Goal: Check status: Check status

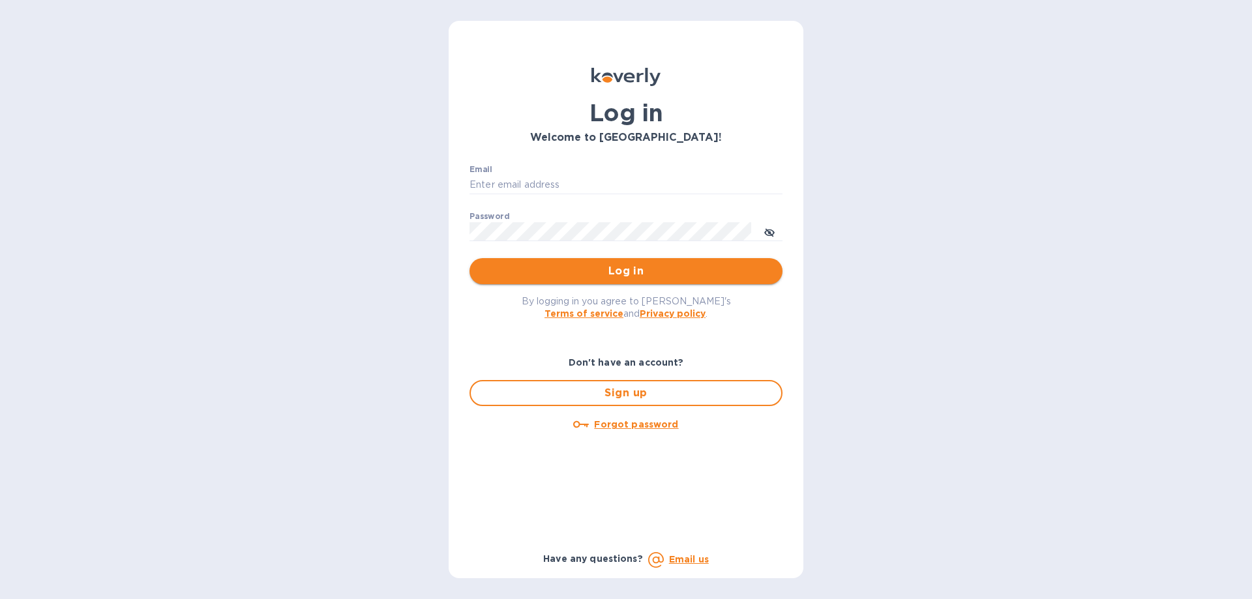
type input "[EMAIL_ADDRESS][DOMAIN_NAME]"
click at [556, 266] on span "Log in" at bounding box center [626, 272] width 292 height 16
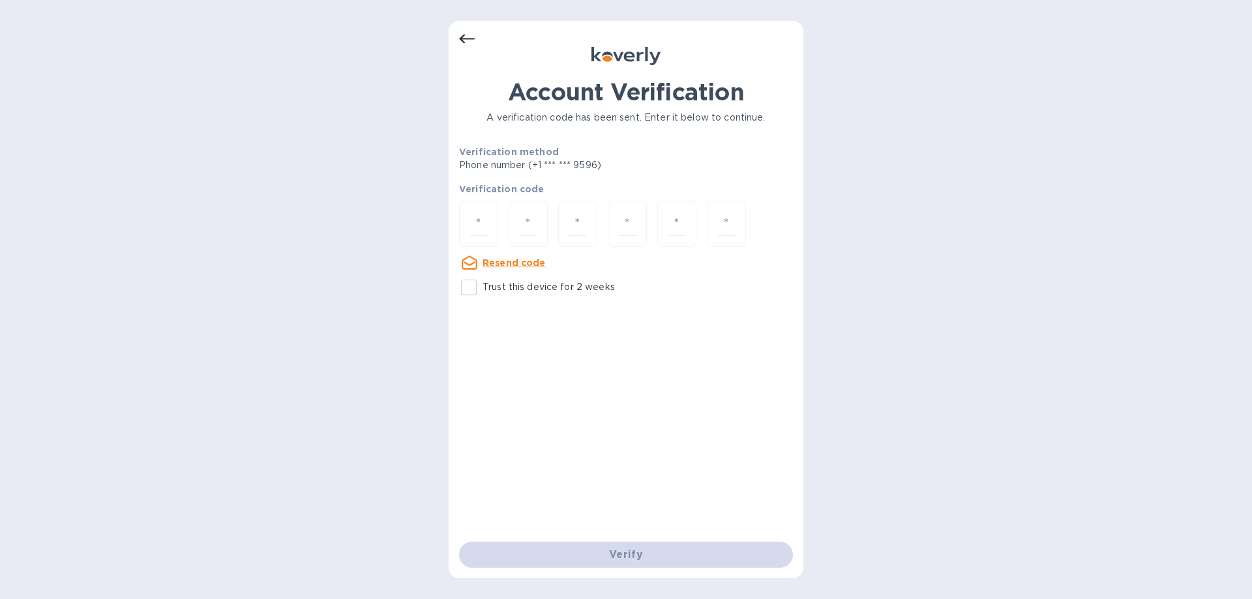
click at [473, 289] on input "Trust this device for 2 weeks" at bounding box center [468, 287] width 27 height 27
checkbox input "true"
click at [470, 230] on input "number" at bounding box center [478, 224] width 17 height 24
type input "7"
type input "8"
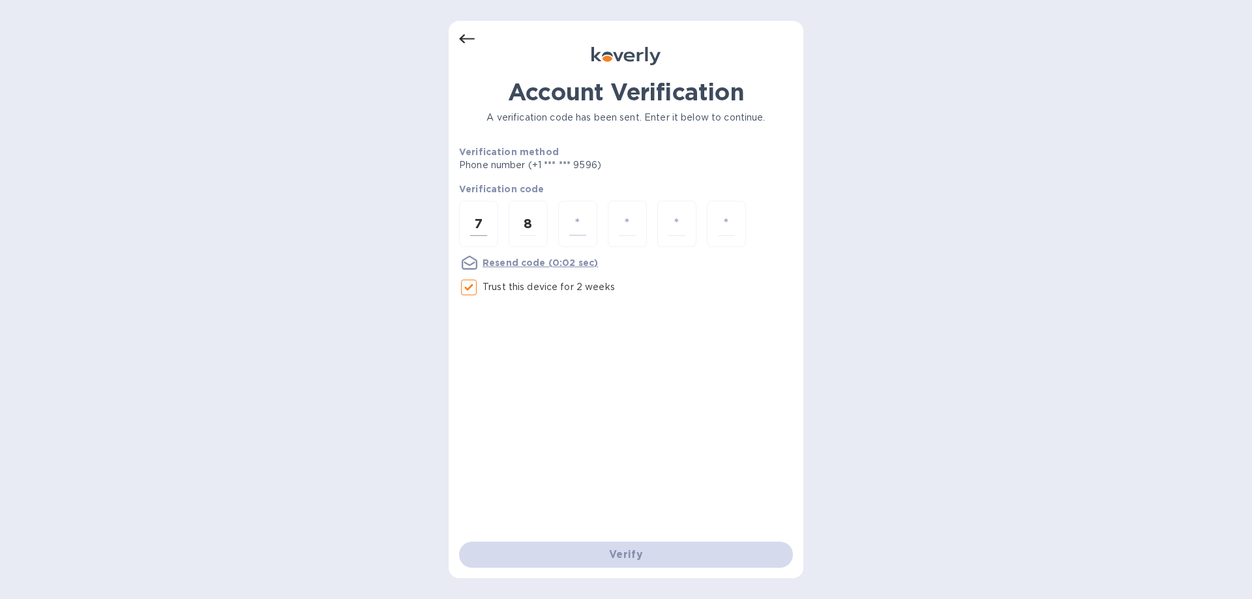
type input "4"
type input "8"
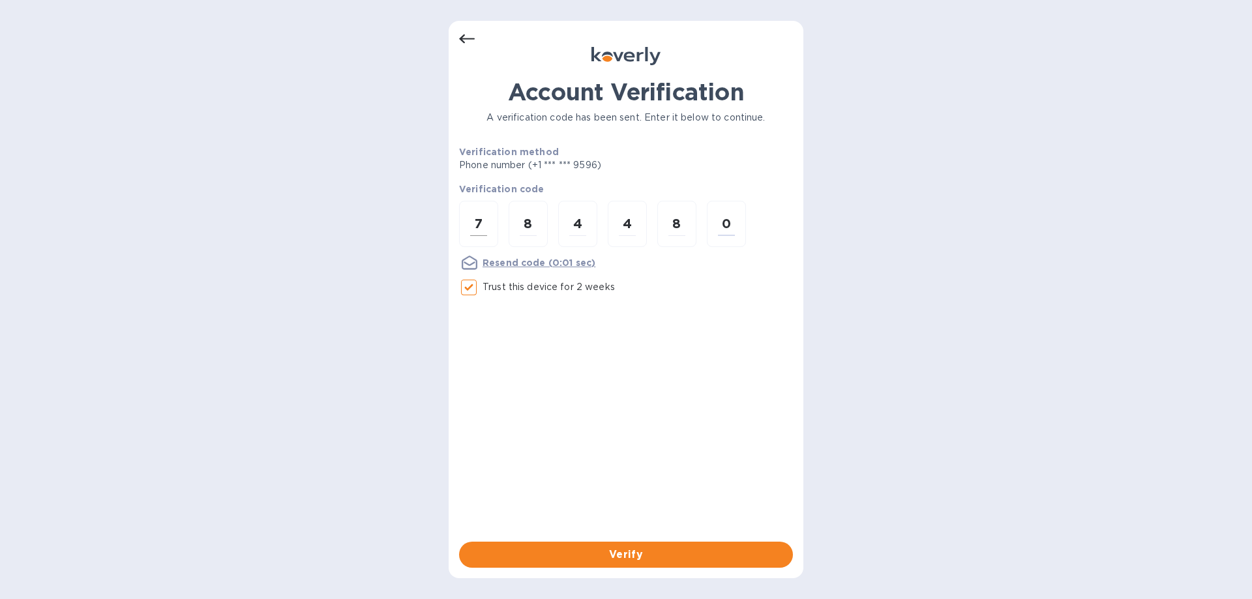
type input "0"
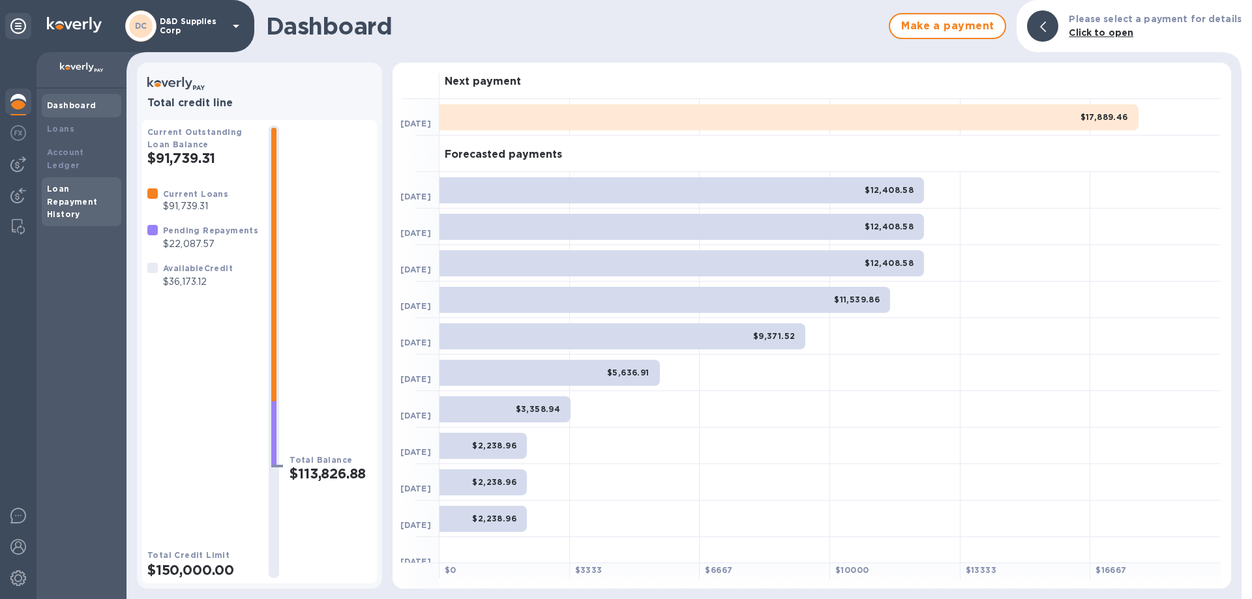
click at [69, 185] on b "Loan Repayment History" at bounding box center [72, 202] width 51 height 36
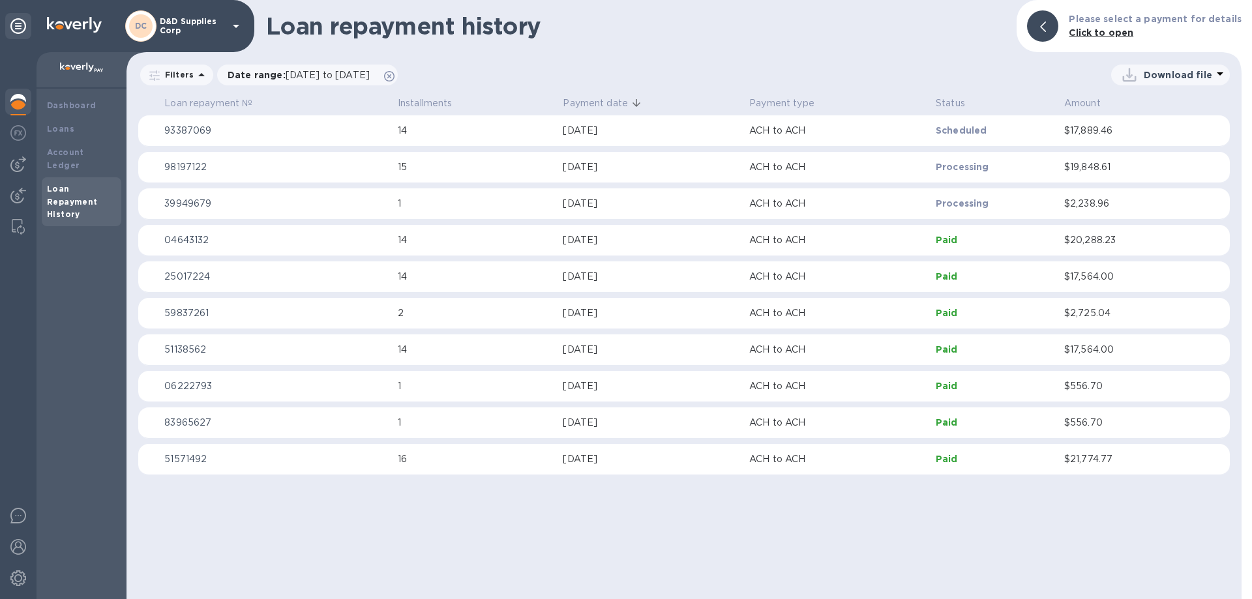
click at [202, 171] on p "98197122" at bounding box center [275, 167] width 223 height 14
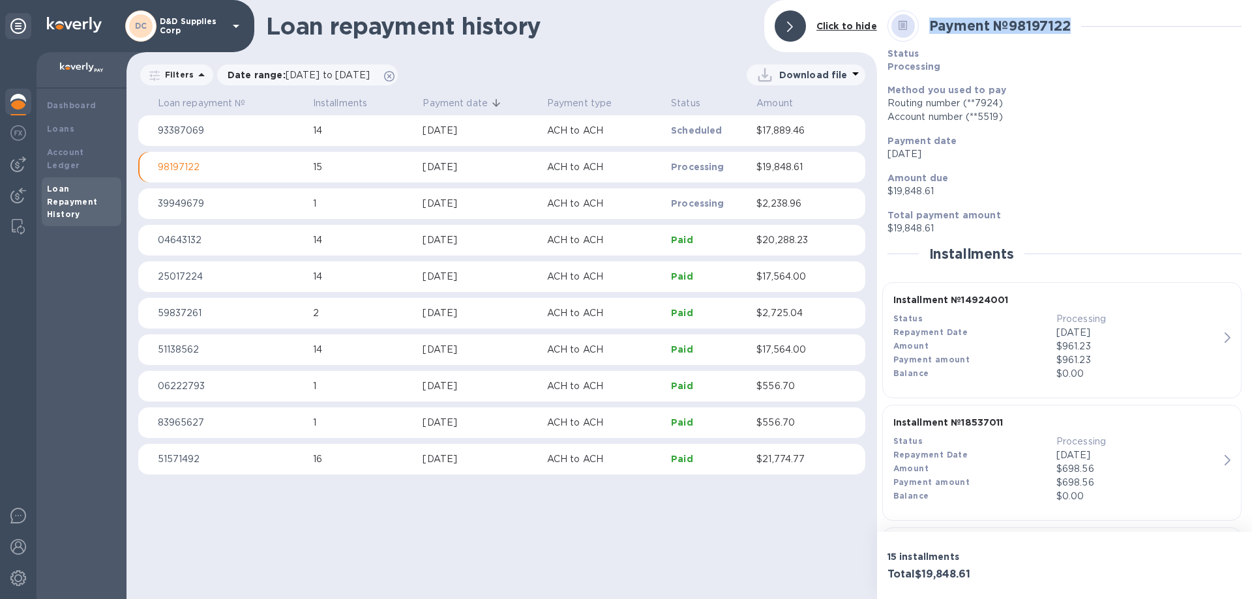
drag, startPoint x: 931, startPoint y: 25, endPoint x: 1099, endPoint y: 33, distance: 168.5
click at [1099, 33] on div "Payment № 98197122" at bounding box center [1065, 26] width 365 height 42
copy b "Payment № 98197122"
click at [16, 163] on img at bounding box center [18, 165] width 16 height 16
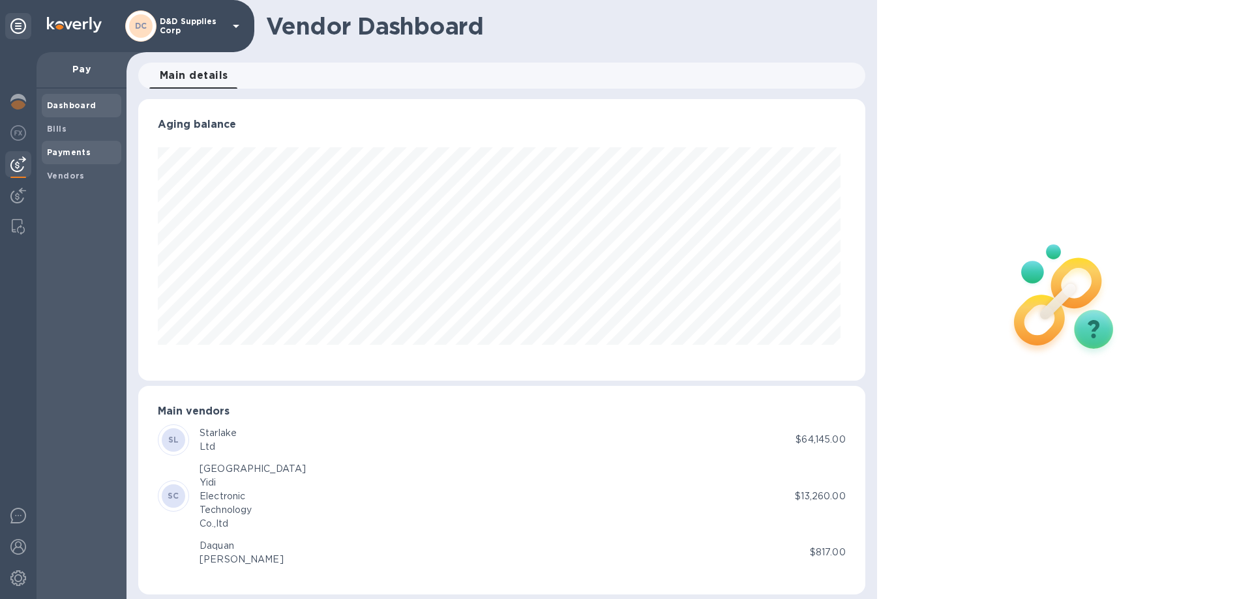
scroll to position [282, 721]
click at [65, 154] on b "Payments" at bounding box center [69, 152] width 44 height 10
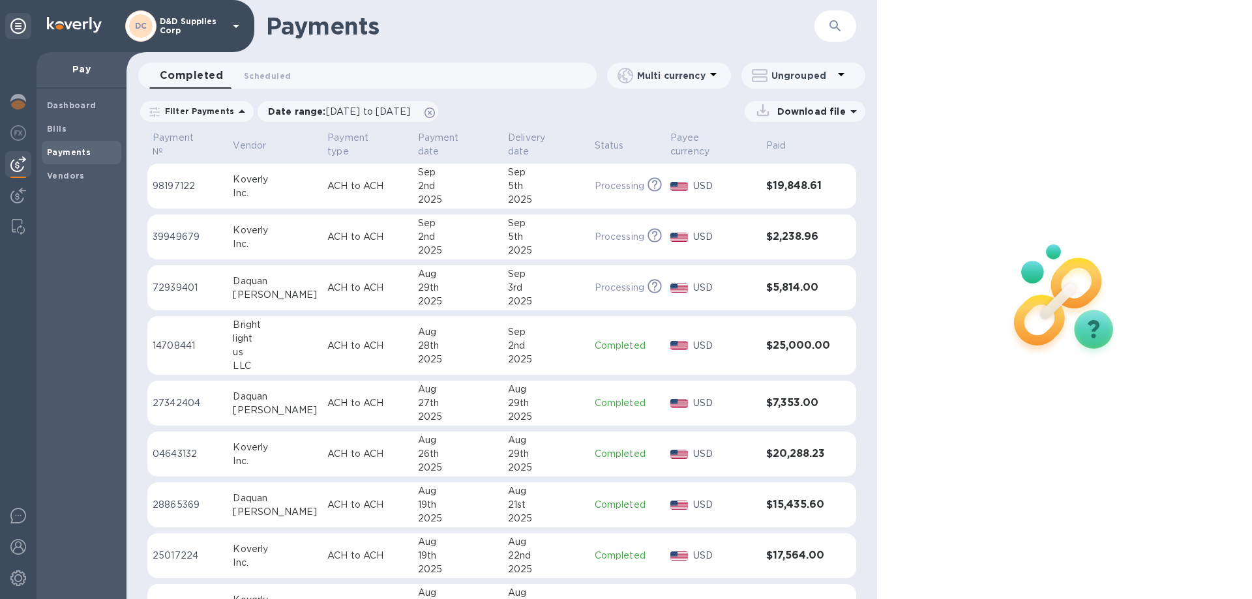
click at [606, 339] on p "Completed" at bounding box center [627, 346] width 65 height 14
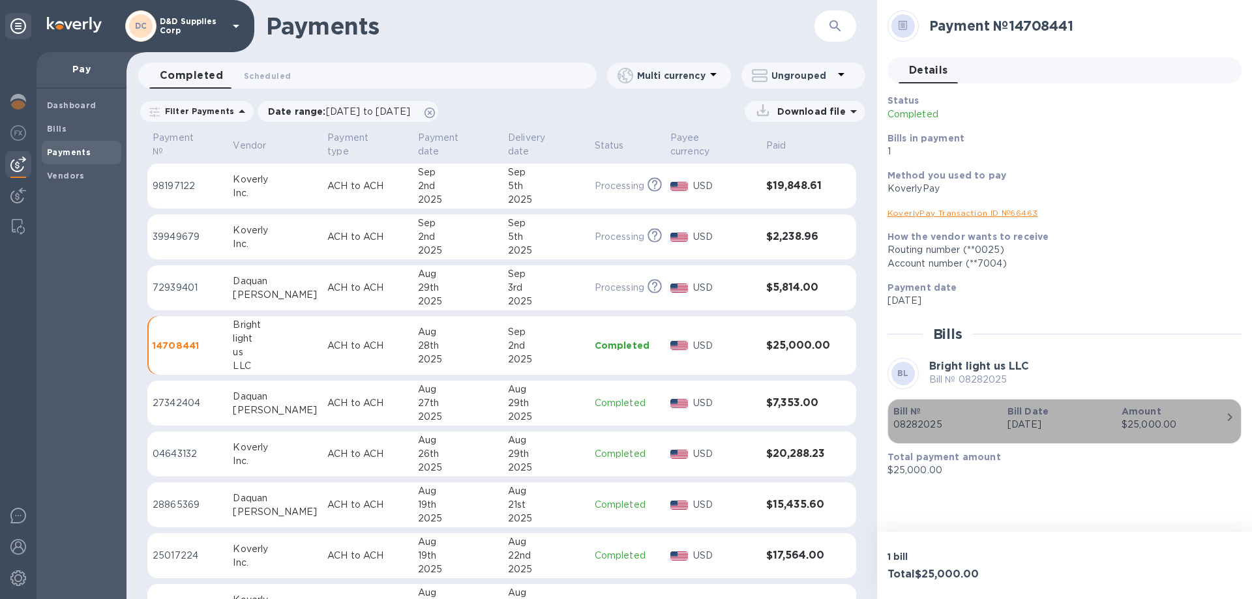
click at [1001, 429] on div "Bill № 08282025" at bounding box center [945, 418] width 114 height 37
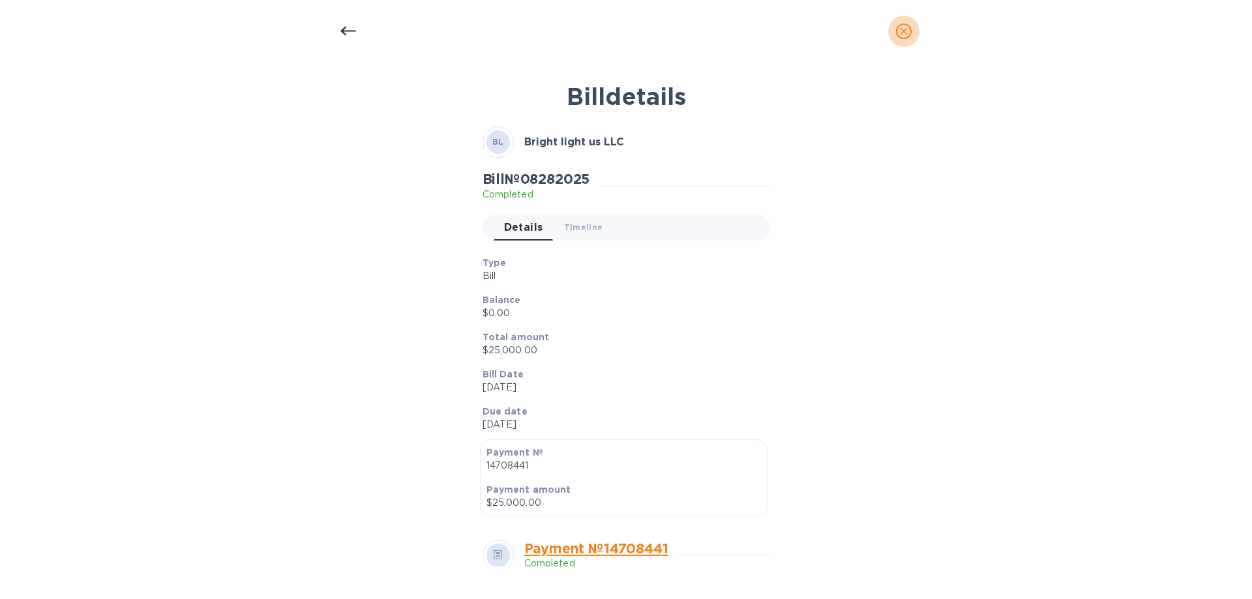
click at [905, 29] on icon "close" at bounding box center [904, 31] width 13 height 13
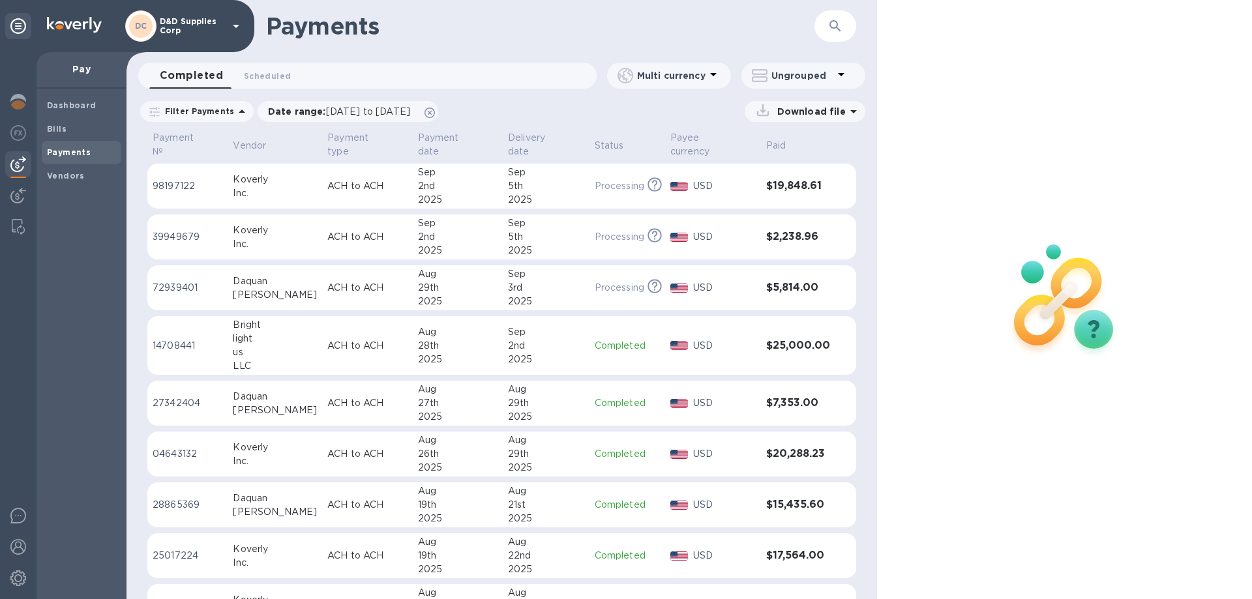
click at [621, 345] on td "Completed" at bounding box center [628, 345] width 76 height 59
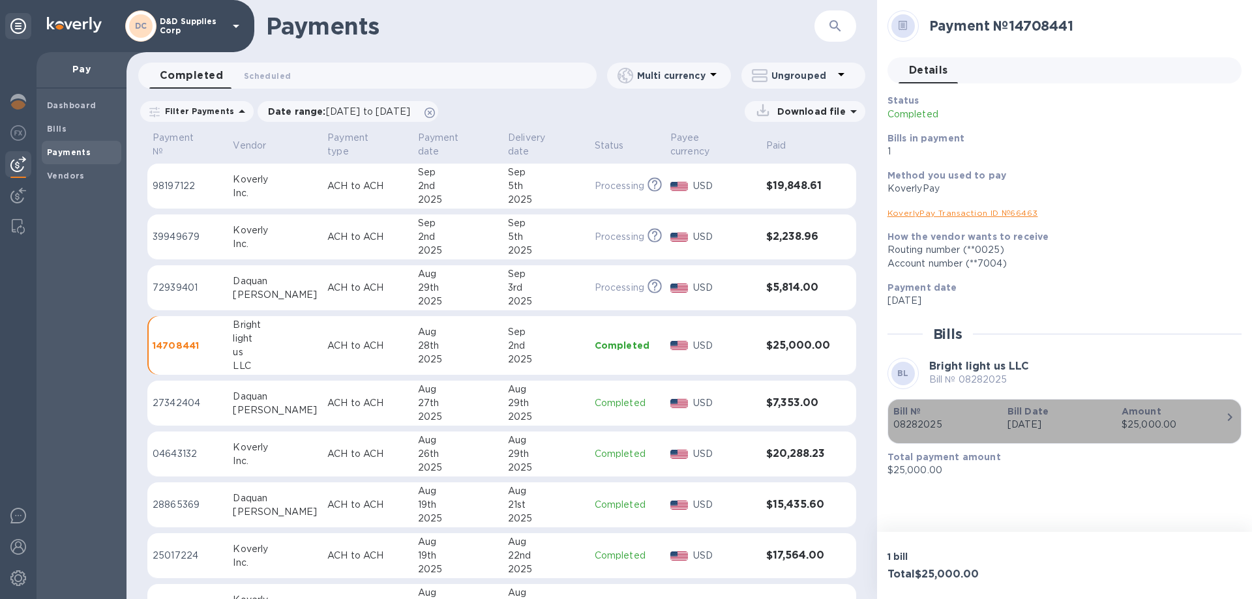
click at [1213, 416] on p "Amount" at bounding box center [1174, 411] width 104 height 13
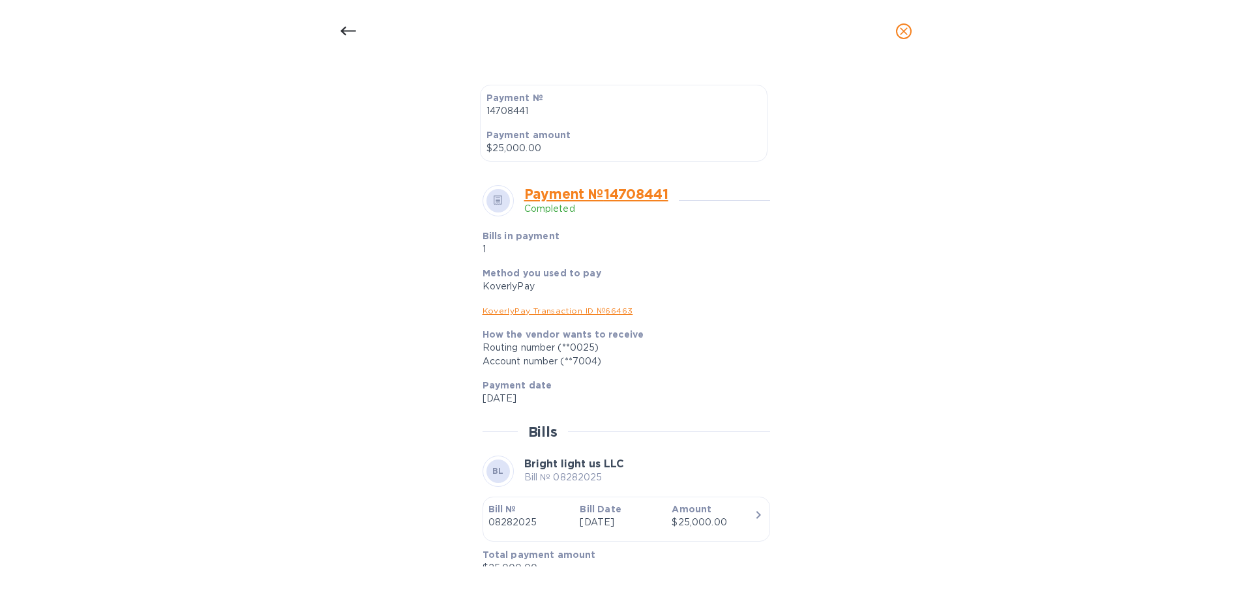
scroll to position [370, 0]
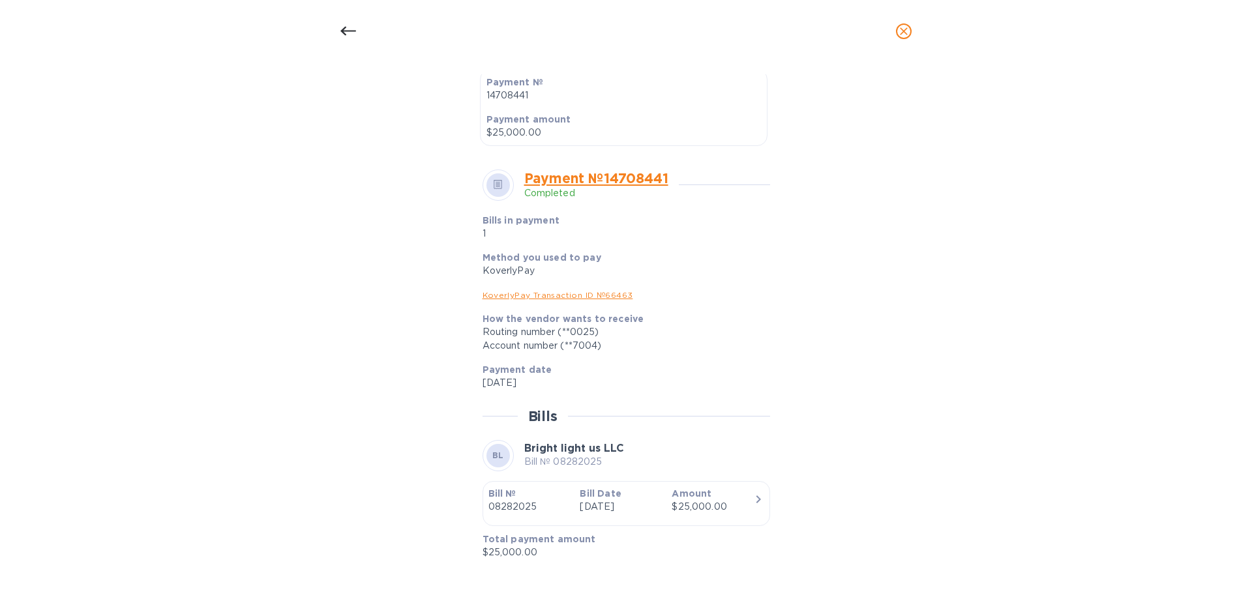
click at [607, 501] on p "Aug 28th 2025" at bounding box center [621, 507] width 82 height 14
drag, startPoint x: 524, startPoint y: 450, endPoint x: 627, endPoint y: 447, distance: 103.1
click at [627, 447] on div "BL Bright light us LLC Bill № 08282025" at bounding box center [627, 455] width 288 height 31
copy b "Bright light us LLC"
click at [569, 180] on link "Payment № 14708441" at bounding box center [596, 178] width 144 height 16
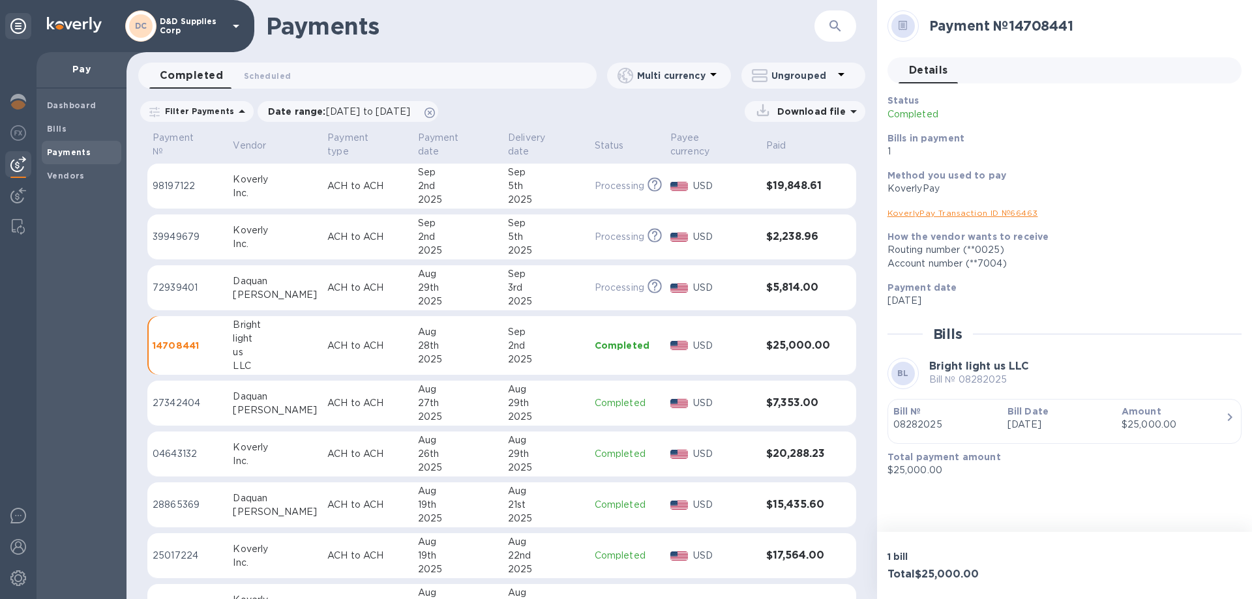
scroll to position [339, 0]
click at [20, 104] on img at bounding box center [18, 102] width 16 height 16
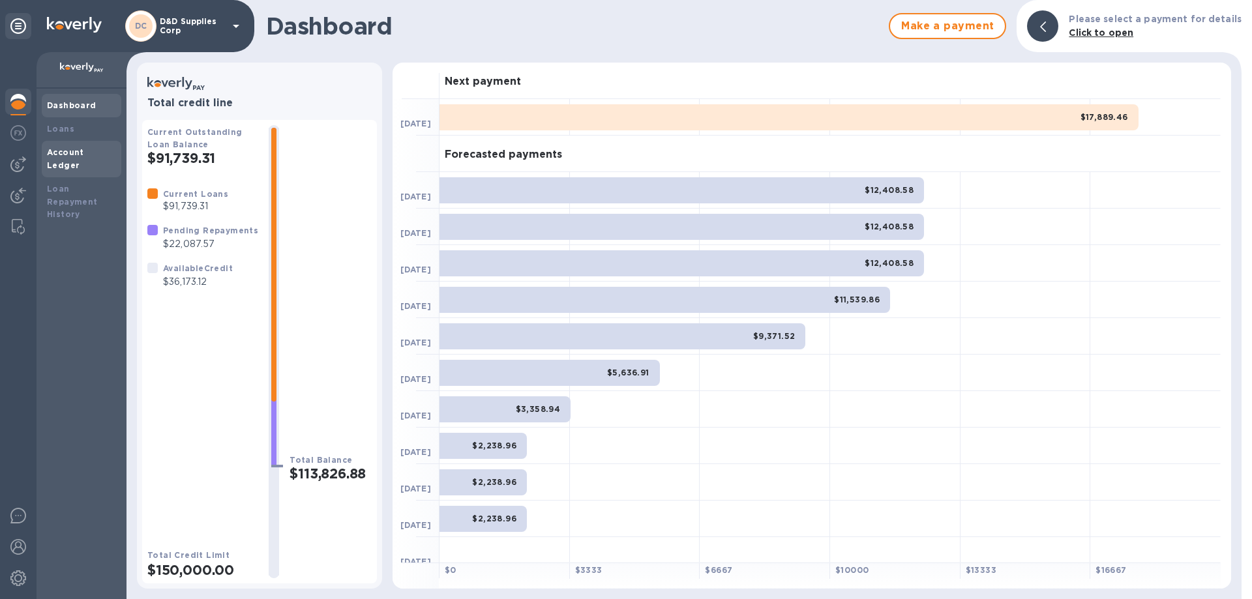
click at [71, 155] on b "Account Ledger" at bounding box center [65, 158] width 37 height 23
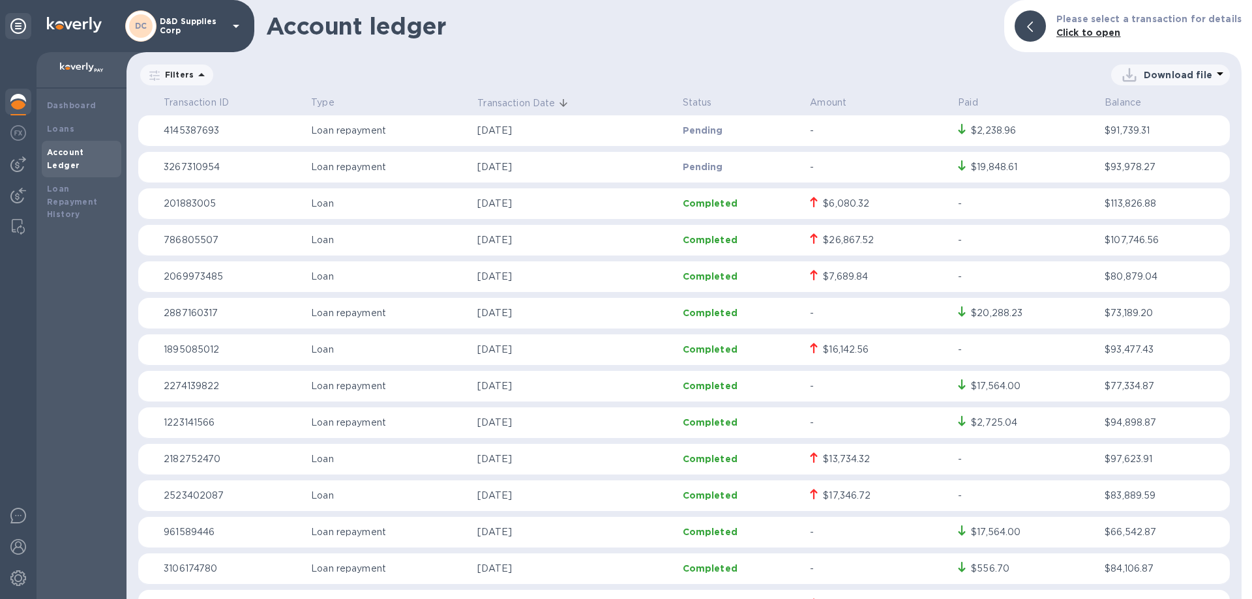
click at [871, 237] on div "$26,867.52" at bounding box center [879, 241] width 138 height 14
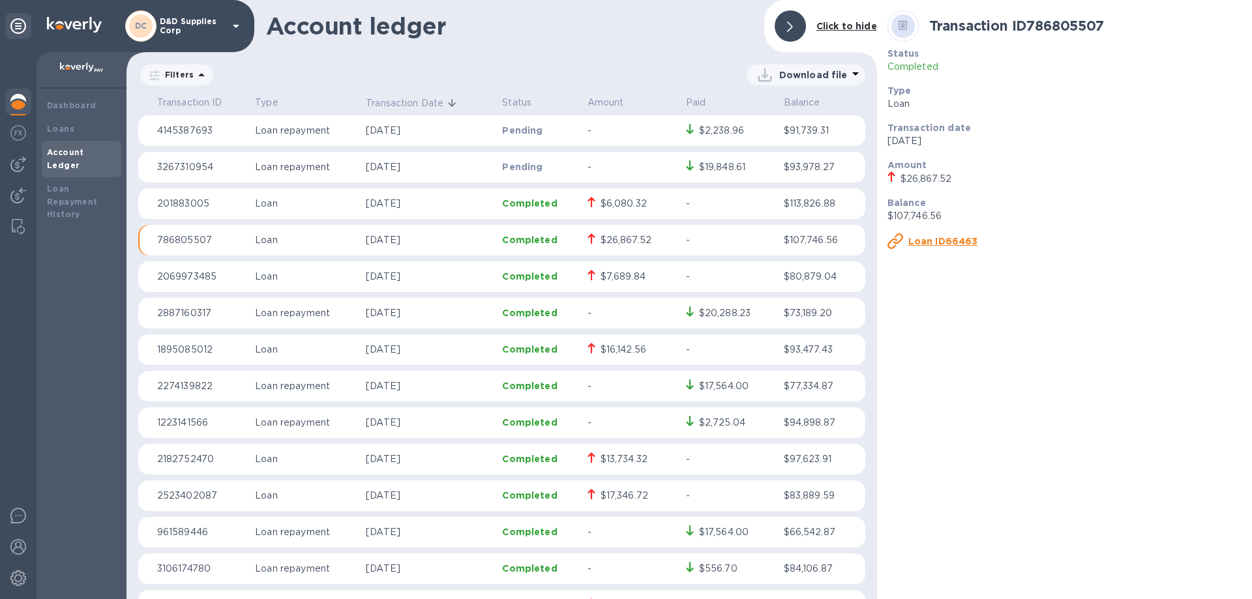
click at [929, 241] on u "Loan ID66463" at bounding box center [944, 241] width 70 height 10
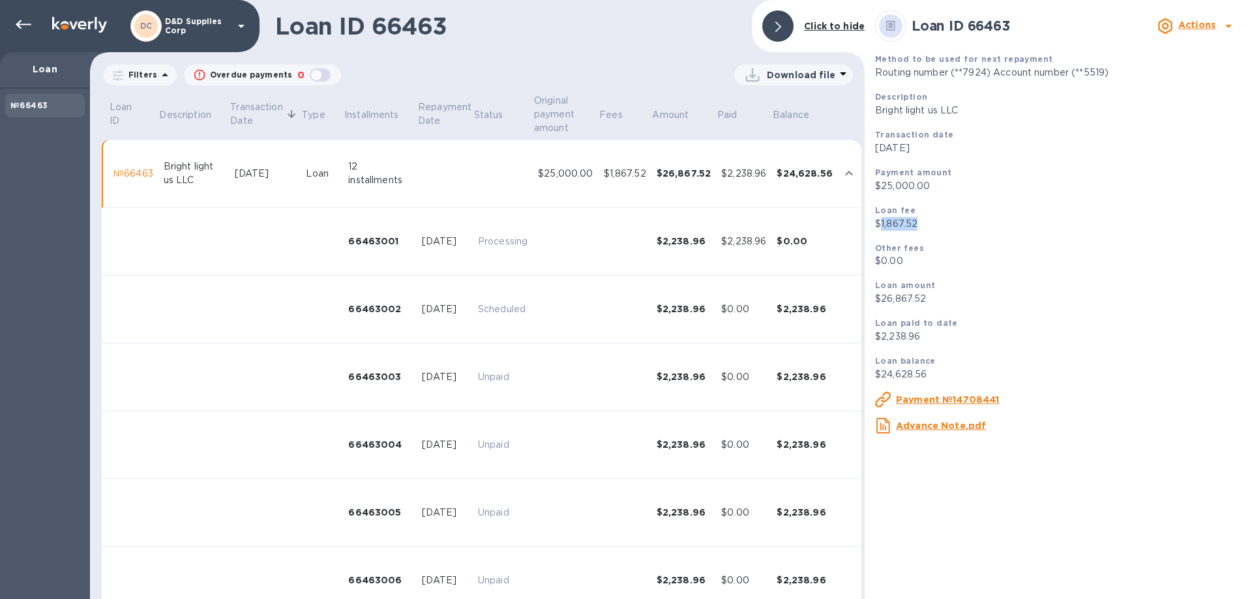
drag, startPoint x: 917, startPoint y: 221, endPoint x: 879, endPoint y: 225, distance: 38.7
click at [879, 225] on p "$1,867.52" at bounding box center [1058, 224] width 367 height 14
